Goal: Information Seeking & Learning: Learn about a topic

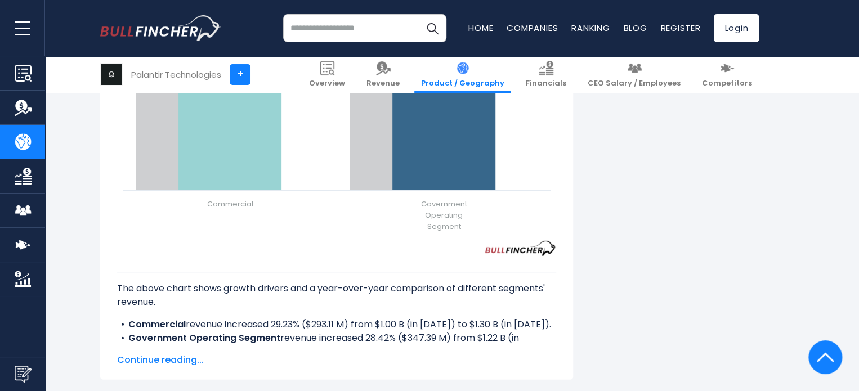
scroll to position [1518, 0]
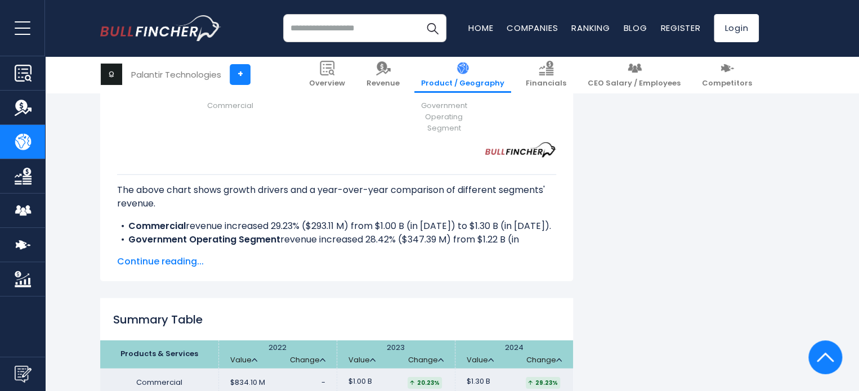
click at [169, 255] on span "Continue reading..." at bounding box center [336, 262] width 439 height 14
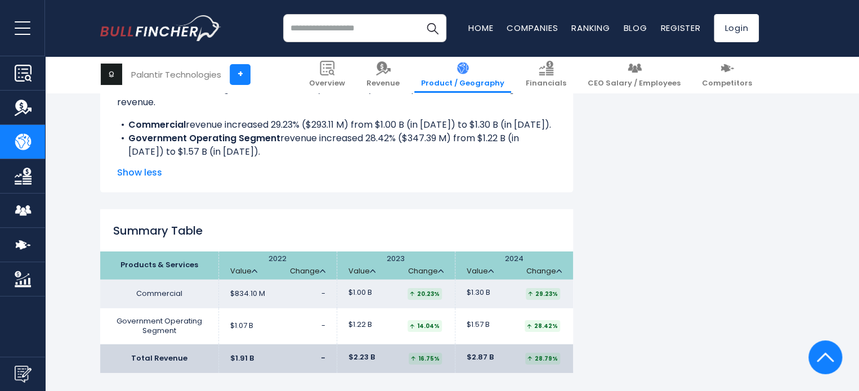
scroll to position [1629, 0]
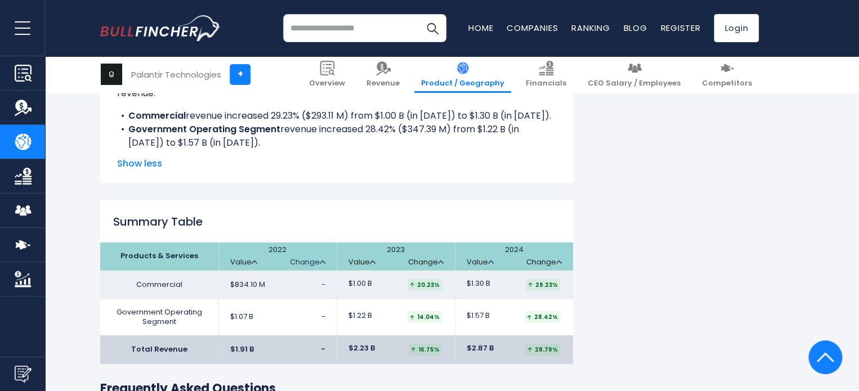
click at [318, 264] on link "Change" at bounding box center [307, 263] width 35 height 10
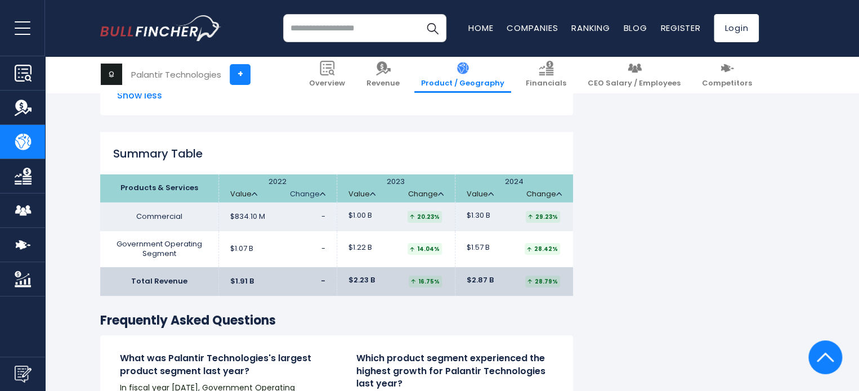
scroll to position [1696, 0]
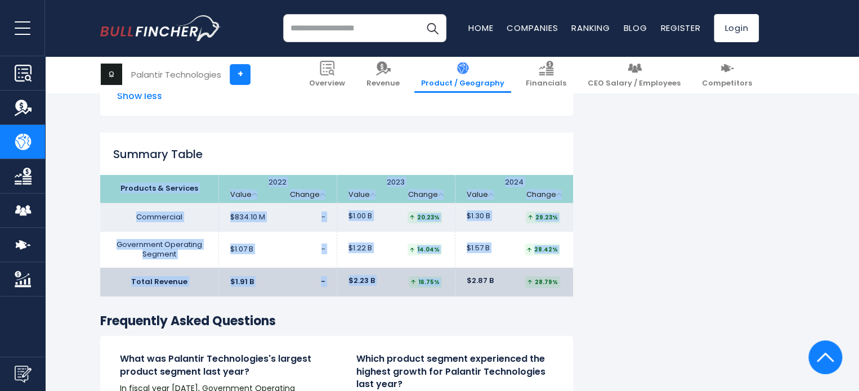
drag, startPoint x: 122, startPoint y: 188, endPoint x: 457, endPoint y: 275, distance: 345.9
click at [457, 275] on table "Products & Services 2022 Value Change 2023" at bounding box center [336, 236] width 473 height 122
click at [457, 275] on td "$2.87 B 28.79%" at bounding box center [514, 282] width 118 height 29
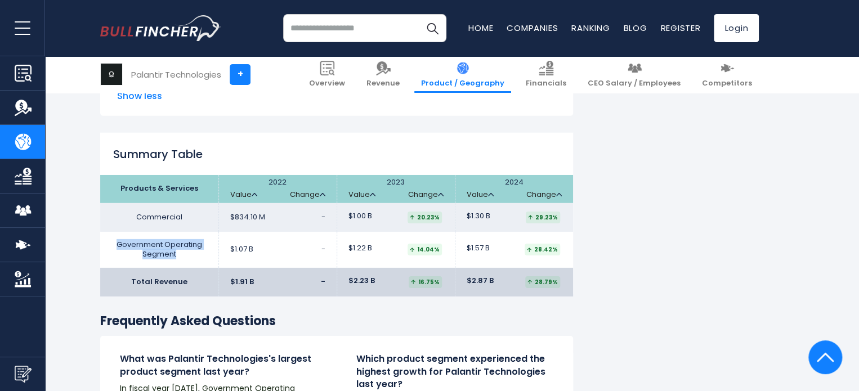
drag, startPoint x: 119, startPoint y: 244, endPoint x: 185, endPoint y: 255, distance: 66.8
click at [185, 255] on td "Government Operating Segment" at bounding box center [159, 250] width 118 height 36
copy td "Government Operating Segment"
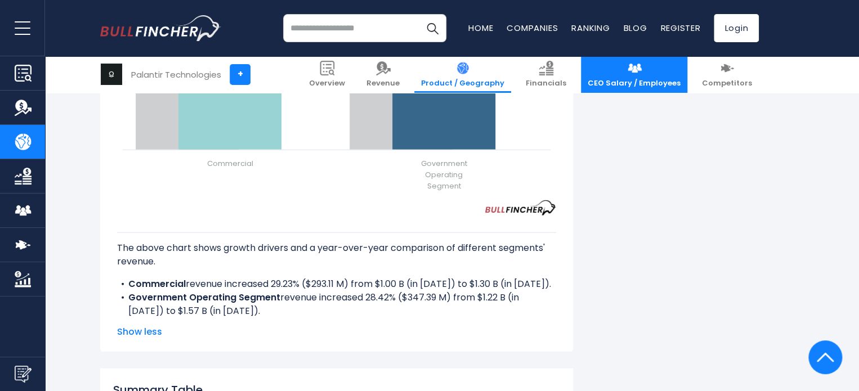
scroll to position [1514, 0]
